Goal: Information Seeking & Learning: Learn about a topic

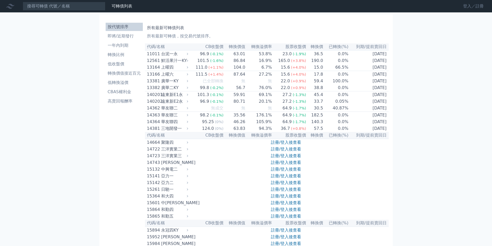
click at [473, 5] on link "登入／註冊" at bounding box center [473, 6] width 29 height 8
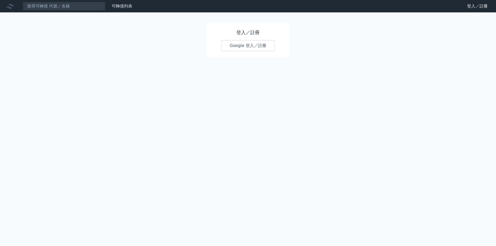
click at [244, 45] on link "Google 登入／註冊" at bounding box center [248, 45] width 54 height 11
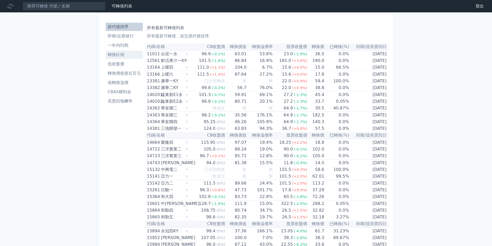
click at [121, 56] on li "轉換比例" at bounding box center [124, 55] width 37 height 6
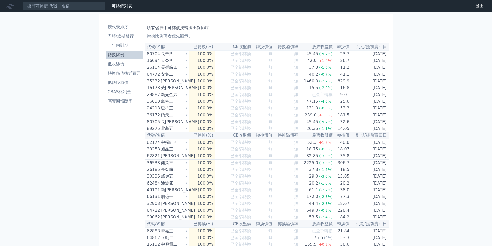
click at [127, 78] on ul "按代號排序 即將/近期發行 一年內到期 轉換比例 低收盤價 轉換價值接近百元 低轉換溢價 CBAS權利金 高賣回報酬率" at bounding box center [124, 64] width 37 height 83
click at [127, 73] on li "轉換價值接近百元" at bounding box center [124, 73] width 37 height 6
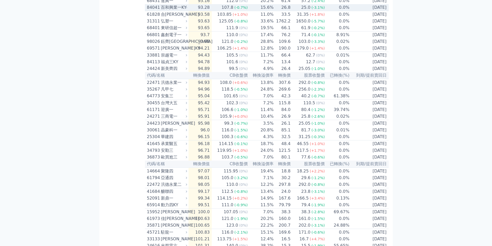
scroll to position [348, 0]
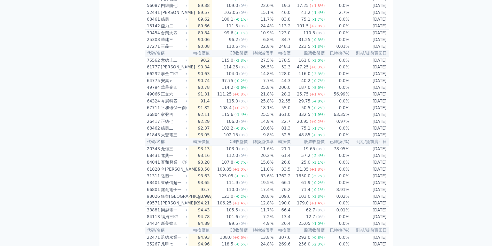
drag, startPoint x: 491, startPoint y: 83, endPoint x: 495, endPoint y: 24, distance: 59.5
click at [492, 24] on html "可轉債列表 財務數據 可轉債列表 財務數據 登出 登出 按代號排序 即將/近期發行 一年內到期 轉換比例 低收盤價 轉換價值接近百元" at bounding box center [246, 206] width 492 height 1108
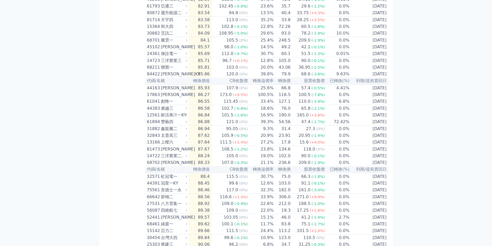
scroll to position [0, 0]
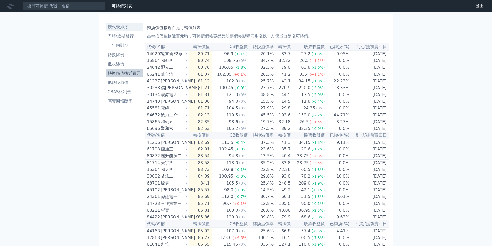
click at [122, 28] on li "按代號排序" at bounding box center [124, 27] width 37 height 6
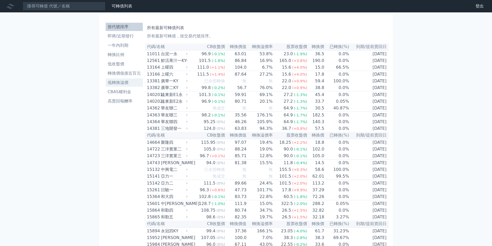
click at [122, 83] on li "低轉換溢價" at bounding box center [124, 83] width 37 height 6
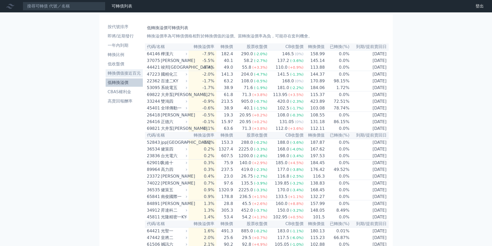
click at [114, 71] on li "轉換價值接近百元" at bounding box center [124, 73] width 37 height 6
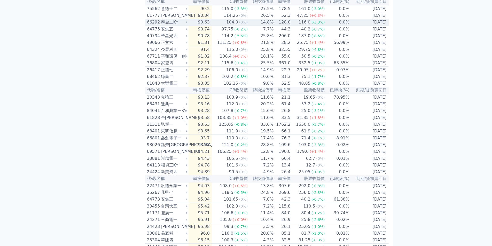
scroll to position [296, 0]
